Goal: Task Accomplishment & Management: Manage account settings

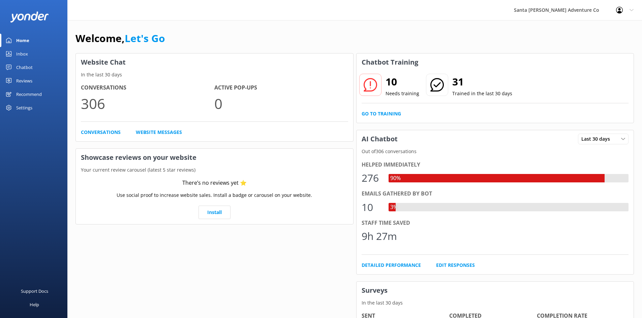
drag, startPoint x: 34, startPoint y: 53, endPoint x: 40, endPoint y: 53, distance: 6.4
click at [34, 53] on link "Inbox" at bounding box center [33, 53] width 67 height 13
